Goal: Obtain resource: Download file/media

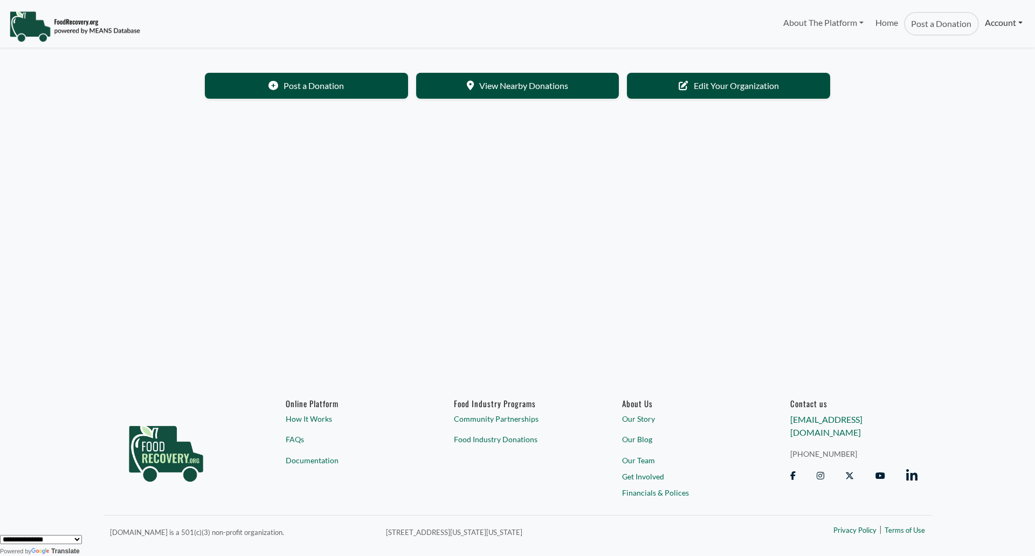
click at [1008, 27] on link "Account" at bounding box center [1004, 23] width 50 height 22
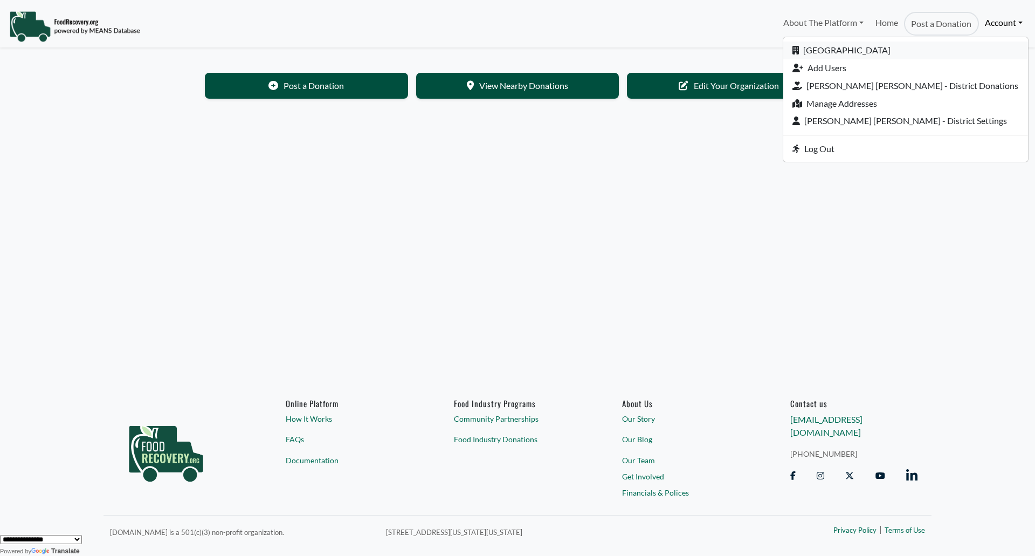
click at [893, 47] on link "[GEOGRAPHIC_DATA]" at bounding box center [905, 50] width 245 height 18
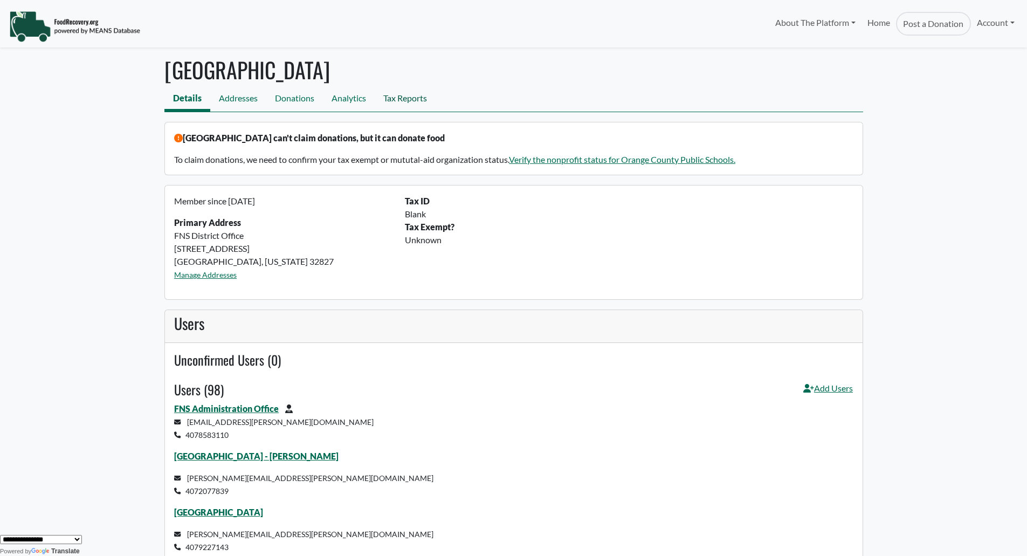
click at [396, 102] on link "Tax Reports" at bounding box center [405, 99] width 61 height 24
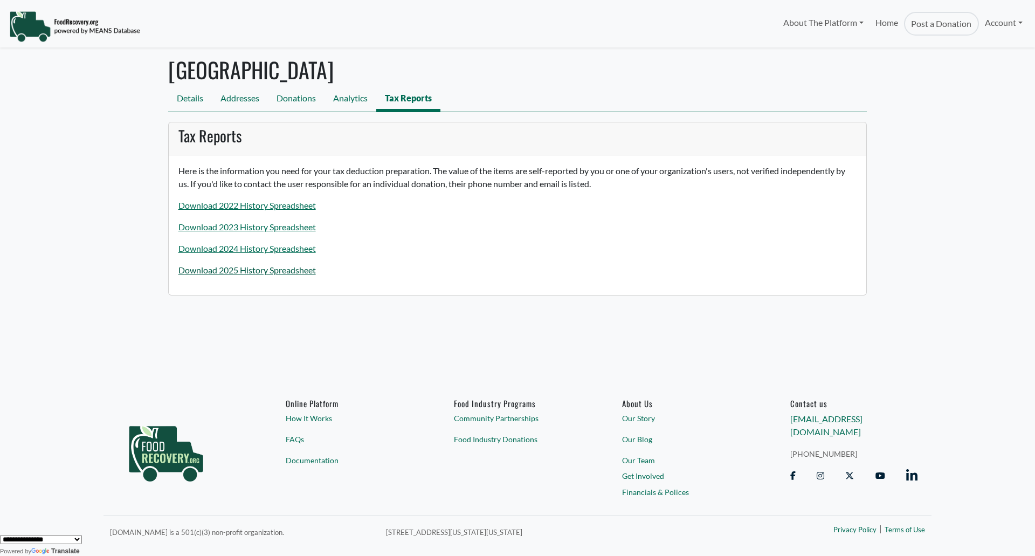
click at [274, 272] on link "Download 2025 History Spreadsheet" at bounding box center [246, 270] width 137 height 10
